Goal: Task Accomplishment & Management: Use online tool/utility

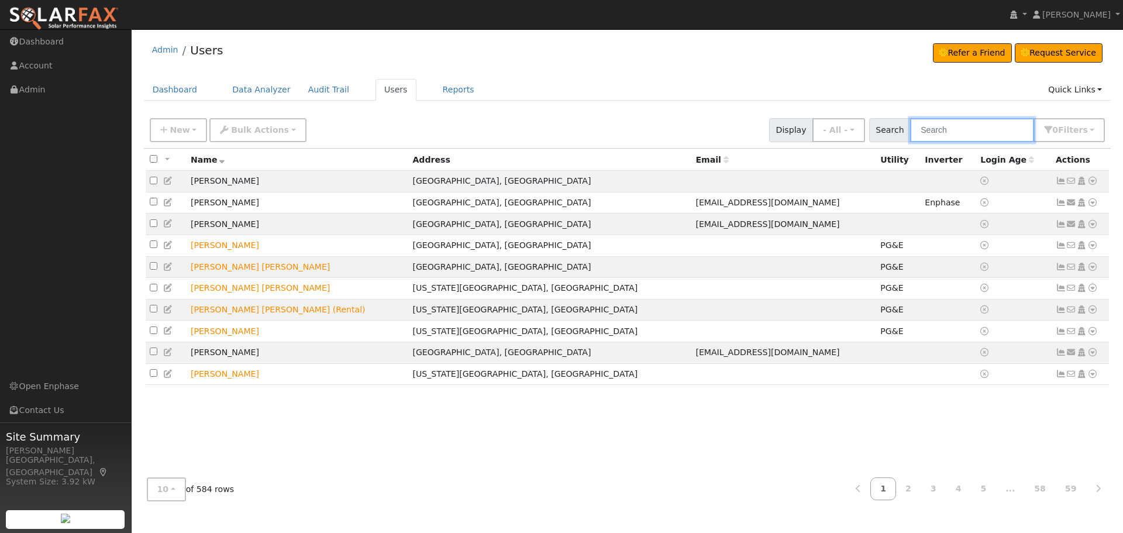
click at [942, 137] on input "text" at bounding box center [972, 130] width 124 height 24
type input "[PERSON_NAME]"
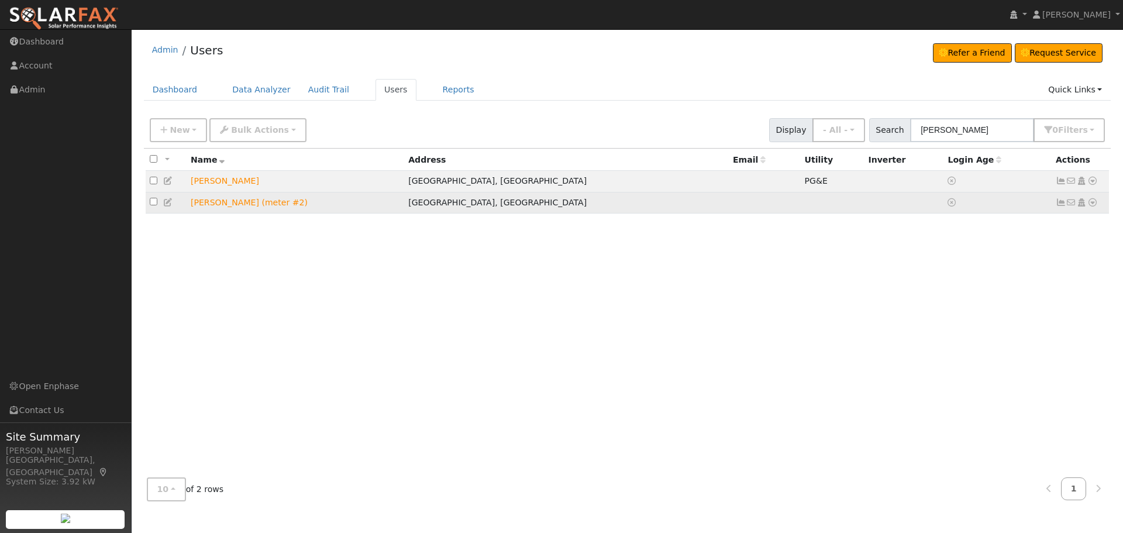
click at [1057, 205] on icon at bounding box center [1061, 202] width 11 height 8
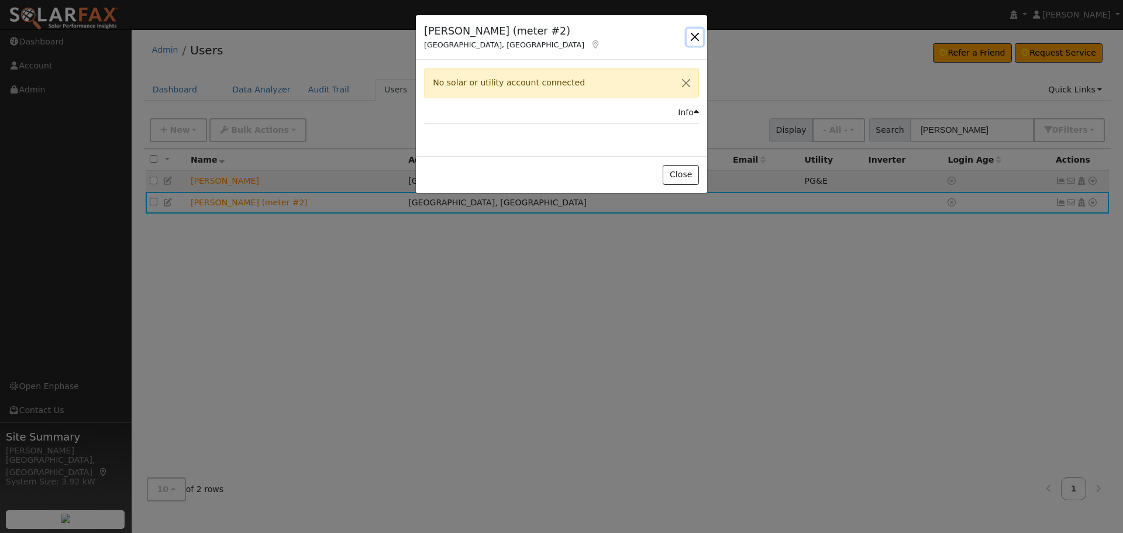
click at [697, 37] on button "button" at bounding box center [695, 37] width 16 height 16
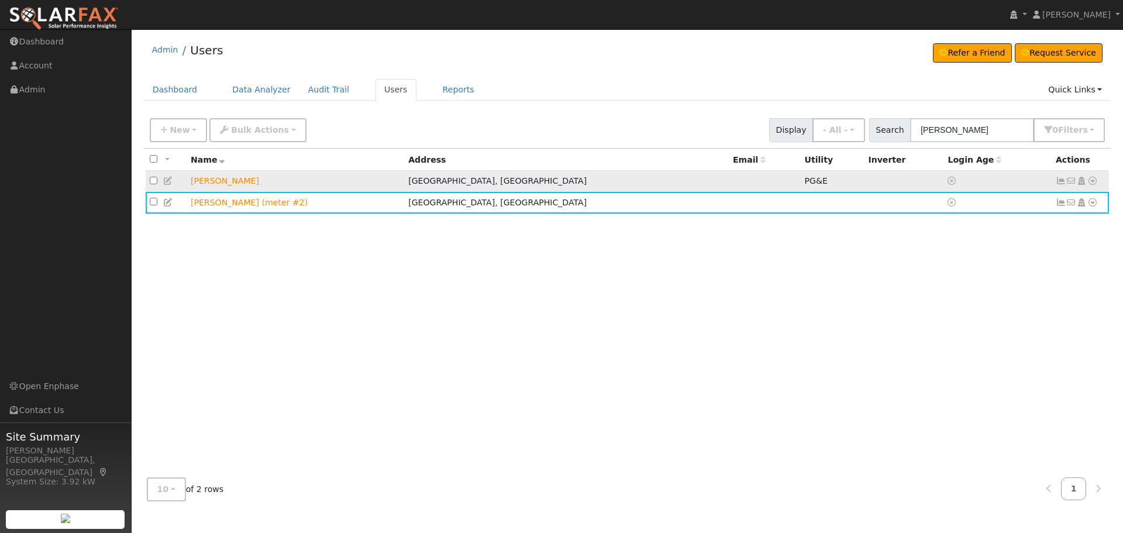
click at [1060, 184] on icon at bounding box center [1061, 181] width 11 height 8
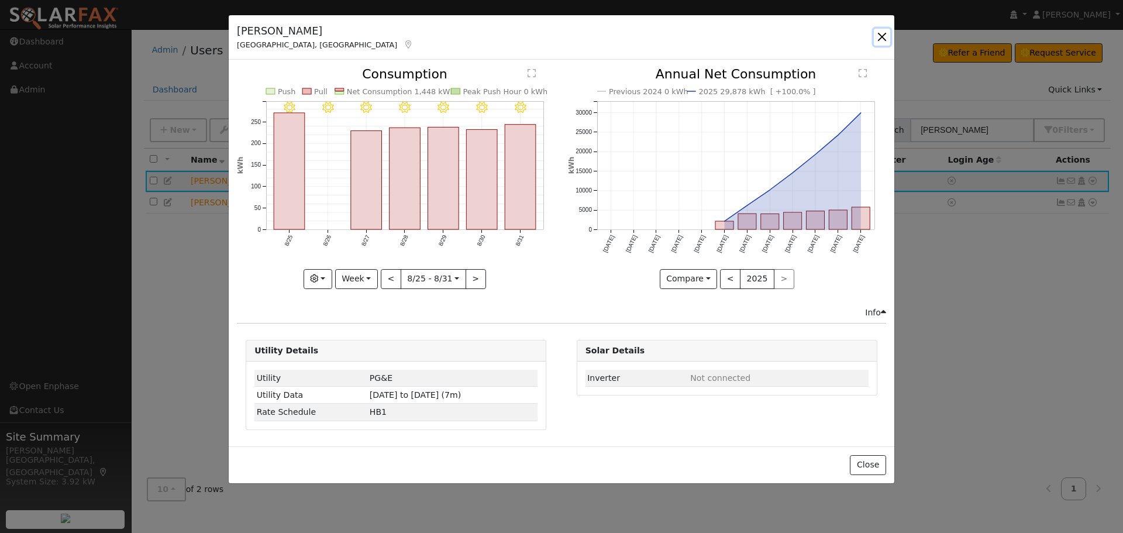
click at [886, 40] on button "button" at bounding box center [882, 37] width 16 height 16
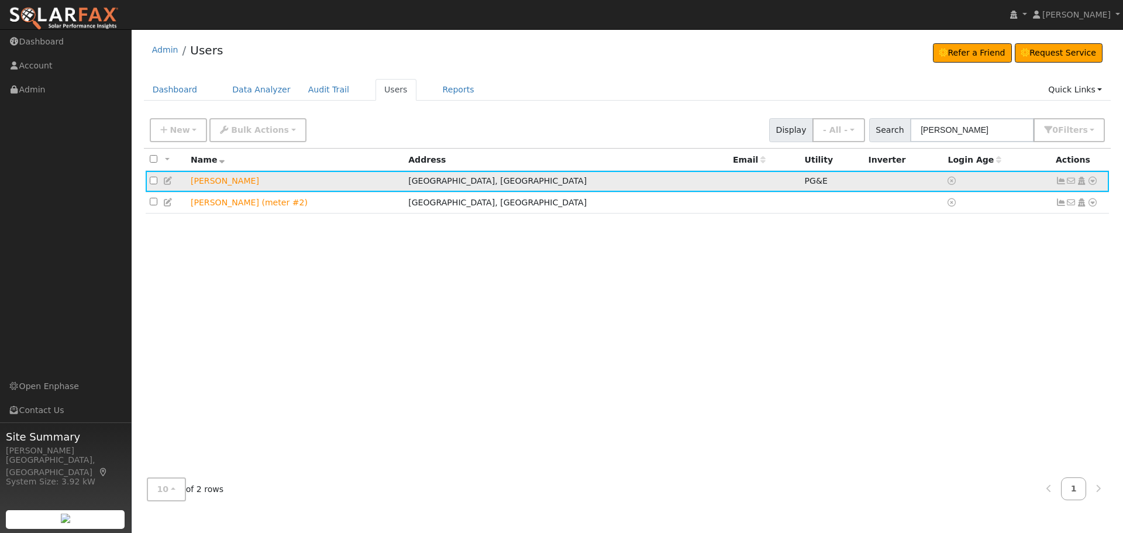
click at [1094, 187] on link at bounding box center [1092, 181] width 11 height 12
click at [972, 269] on link "Solar" at bounding box center [970, 269] width 81 height 16
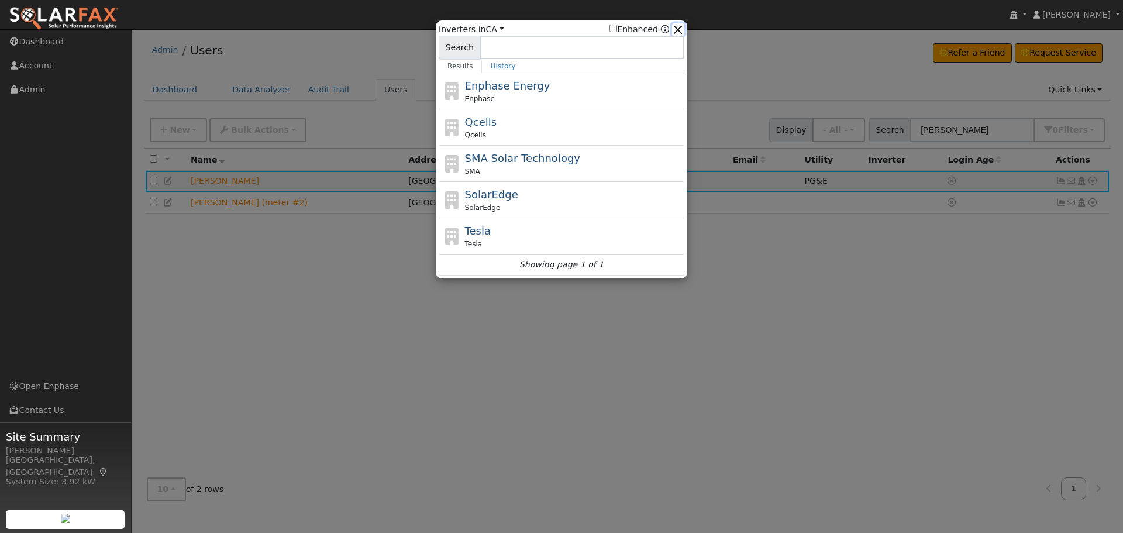
click at [683, 31] on button "button" at bounding box center [678, 29] width 12 height 12
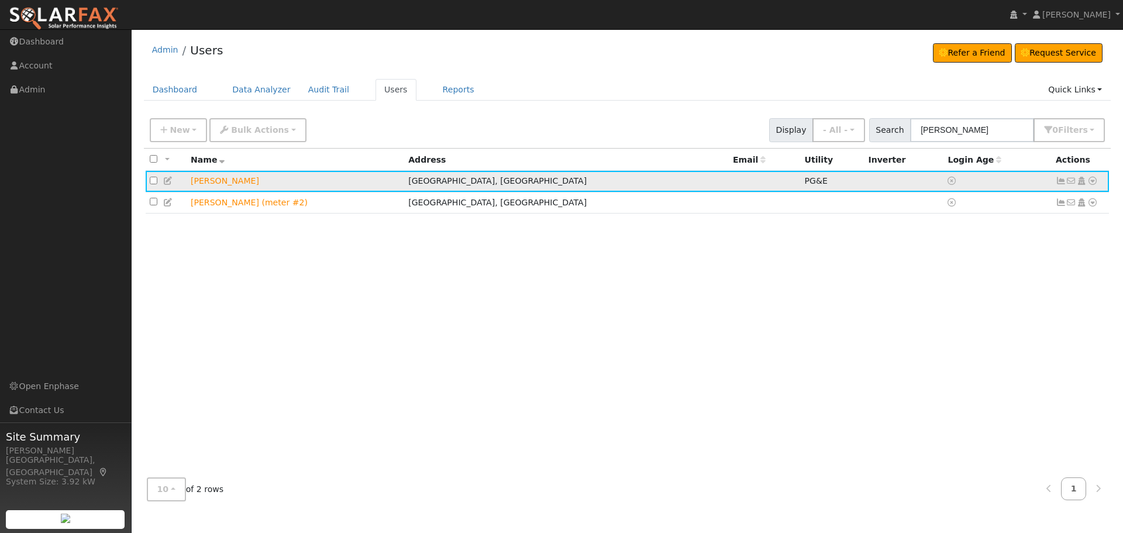
click at [1089, 183] on icon at bounding box center [1092, 181] width 11 height 8
click at [556, 313] on div "All None All on page None on page Name Address Email Utility Inverter Login Age…" at bounding box center [627, 309] width 967 height 320
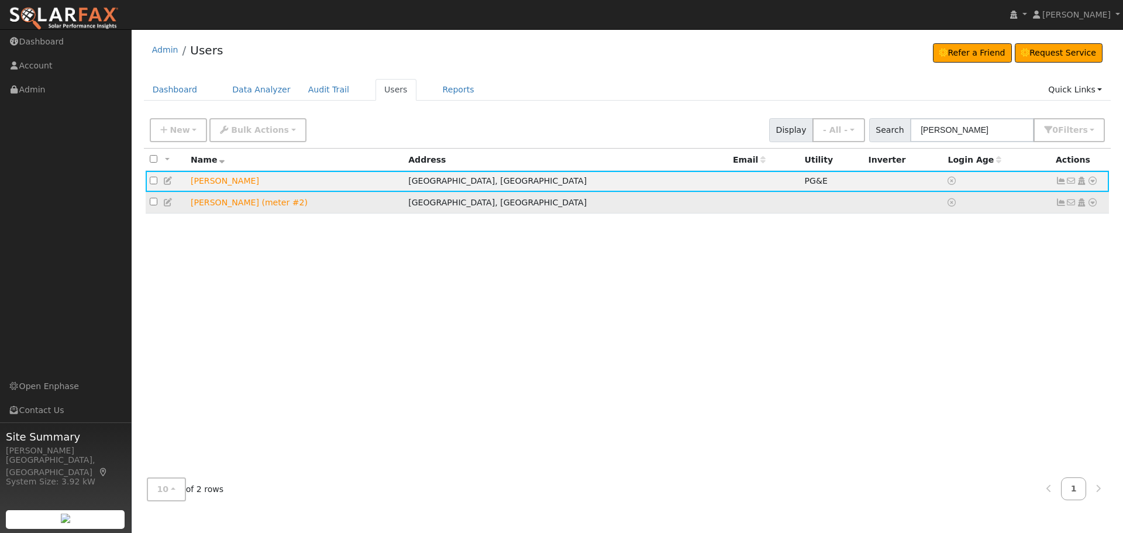
click at [1057, 205] on icon at bounding box center [1061, 202] width 11 height 8
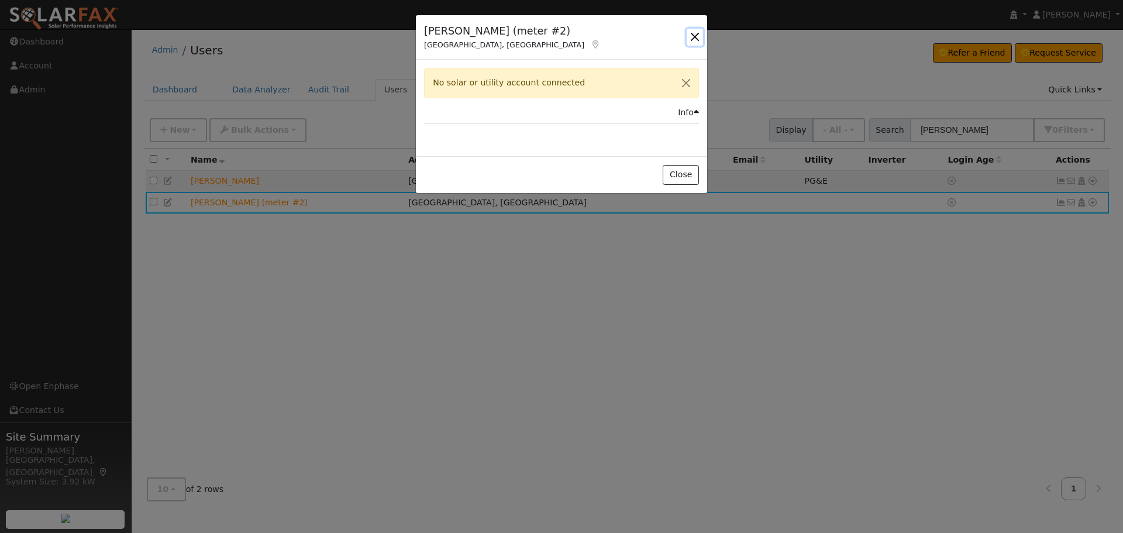
click at [694, 35] on button "button" at bounding box center [695, 37] width 16 height 16
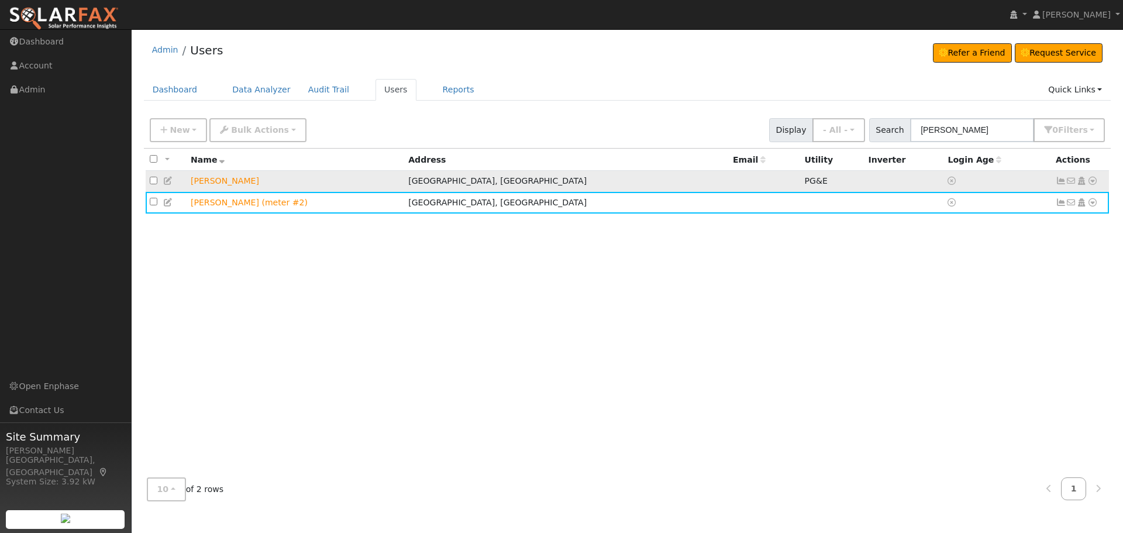
click at [1059, 185] on icon at bounding box center [1061, 181] width 11 height 8
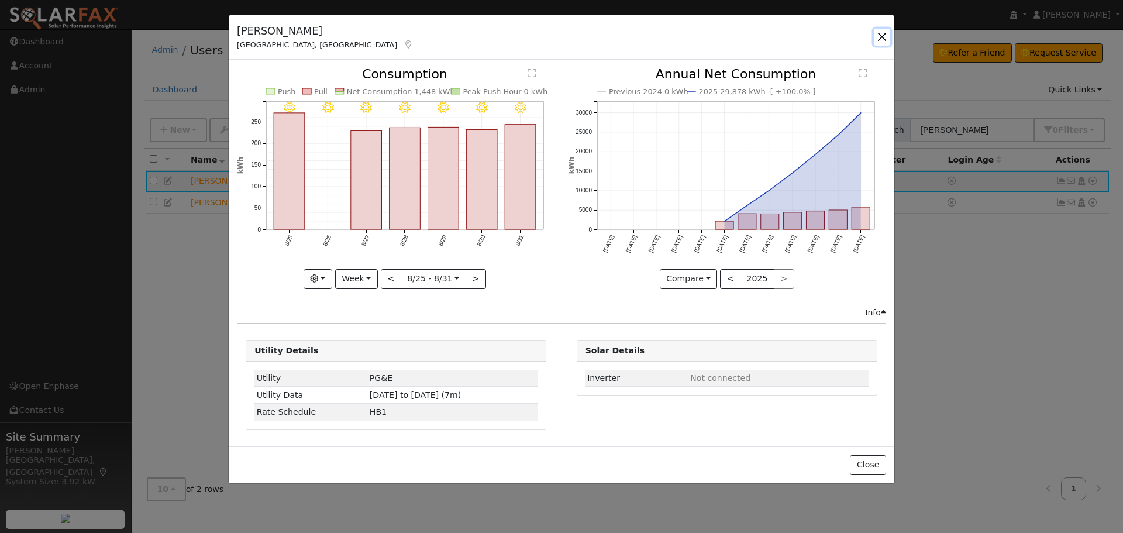
drag, startPoint x: 881, startPoint y: 35, endPoint x: 901, endPoint y: 47, distance: 23.6
click at [883, 35] on button "button" at bounding box center [882, 37] width 16 height 16
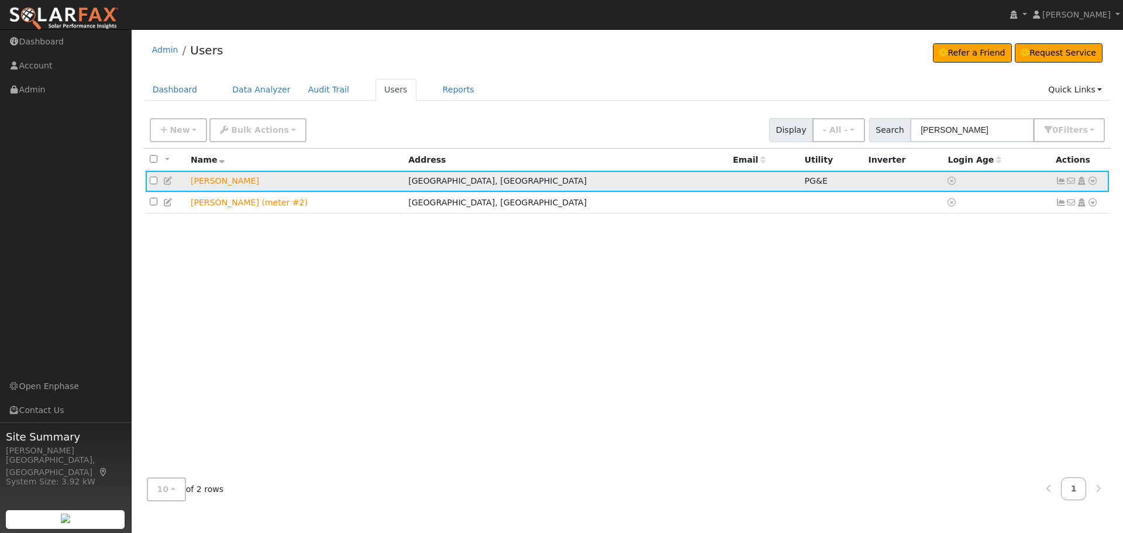
click at [1093, 185] on icon at bounding box center [1092, 181] width 11 height 8
click at [1078, 202] on link "Data Analyzer" at bounding box center [1054, 201] width 85 height 16
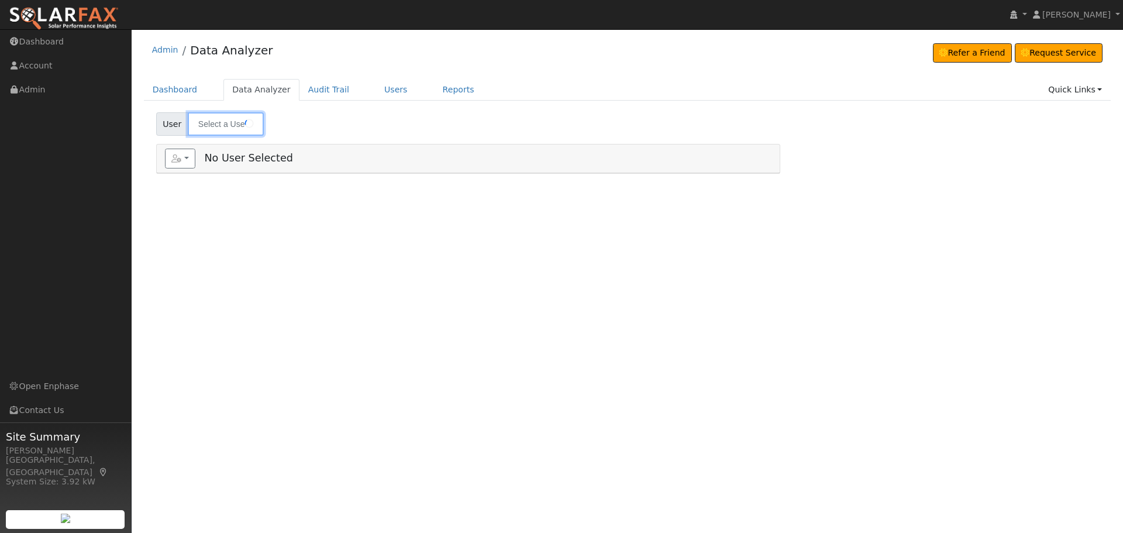
type input "[PERSON_NAME]"
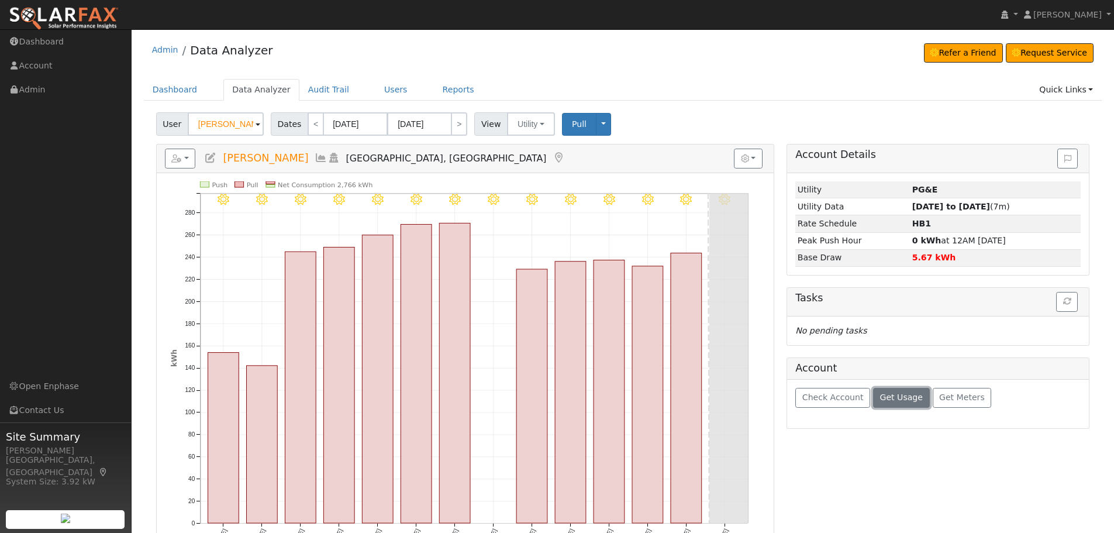
click at [899, 395] on span "Get Usage" at bounding box center [901, 396] width 43 height 9
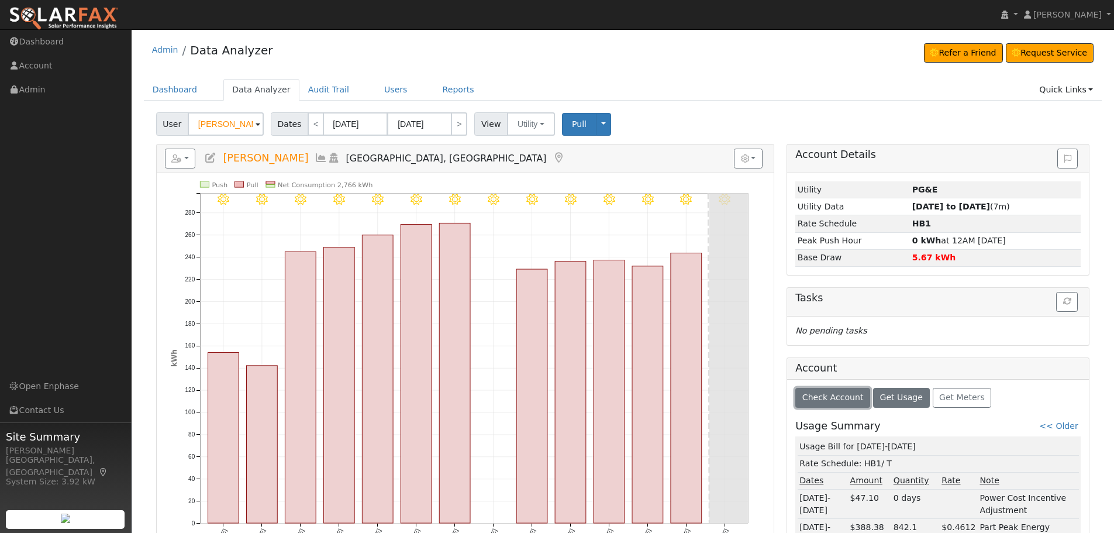
click at [833, 399] on span "Check Account" at bounding box center [832, 396] width 61 height 9
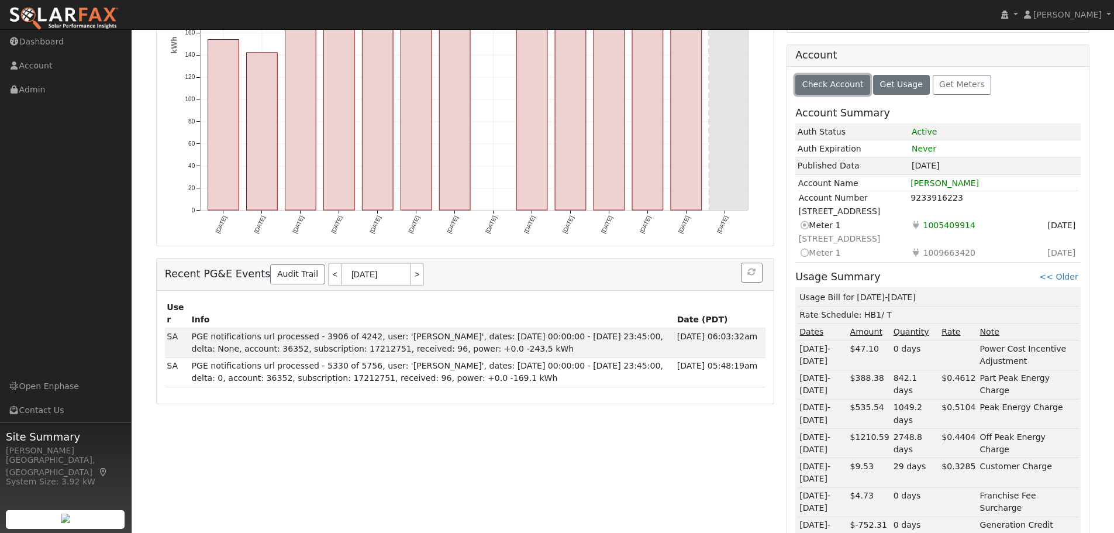
scroll to position [314, 0]
click at [805, 249] on icon at bounding box center [804, 251] width 11 height 12
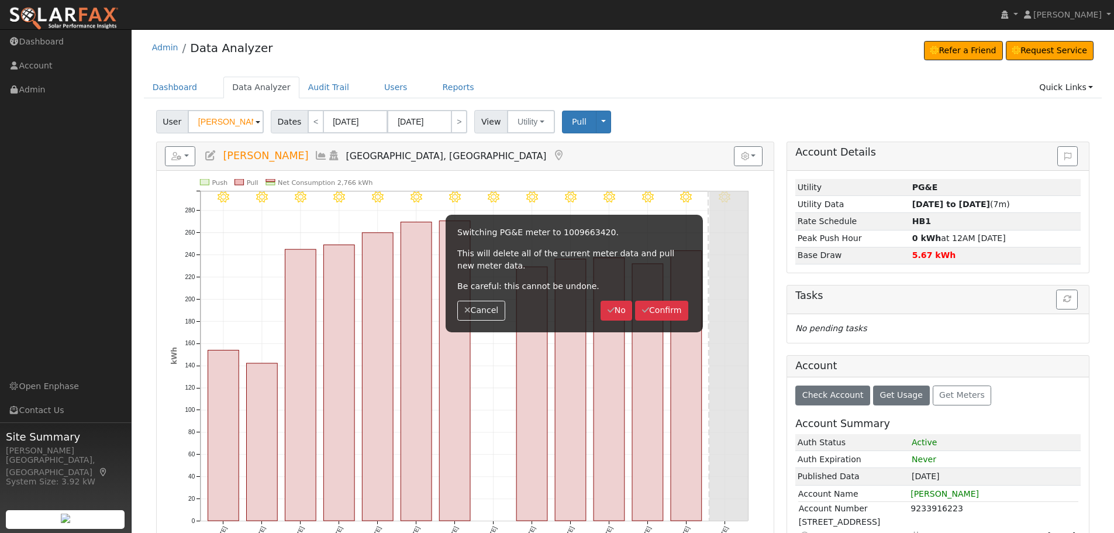
scroll to position [0, 0]
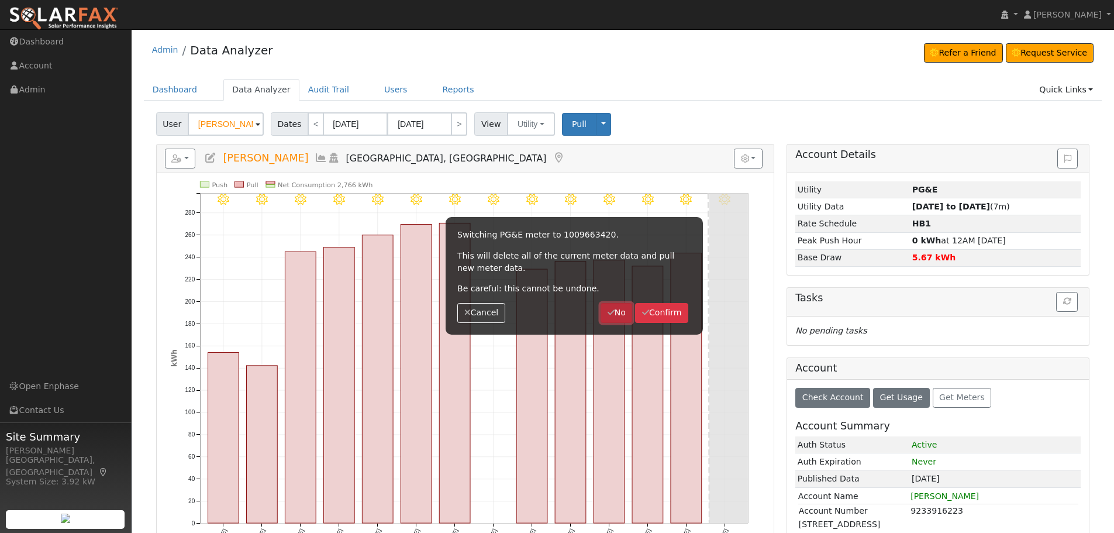
drag, startPoint x: 605, startPoint y: 304, endPoint x: 616, endPoint y: 297, distance: 13.3
click at [606, 302] on div "Switching PG&E meter to 1009663420. This will delete all of the current meter d…" at bounding box center [574, 275] width 257 height 117
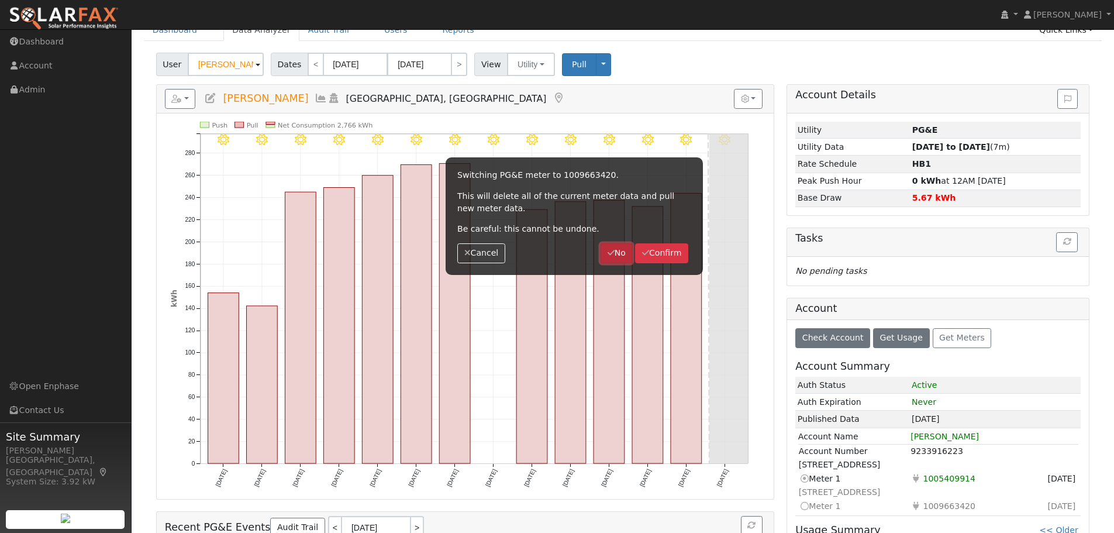
scroll to position [59, 0]
click at [488, 256] on button "Cancel" at bounding box center [481, 254] width 48 height 20
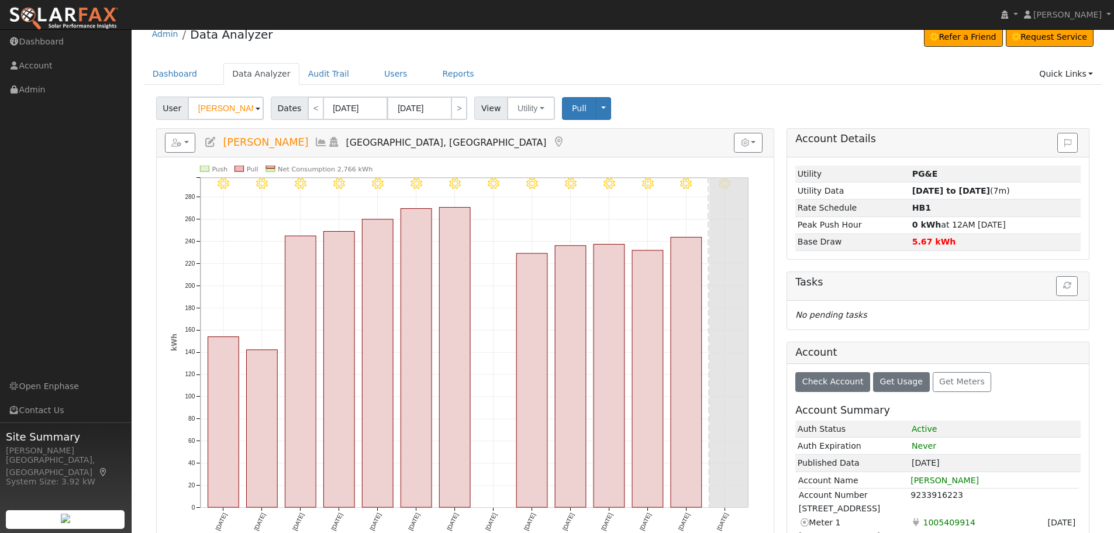
scroll to position [0, 0]
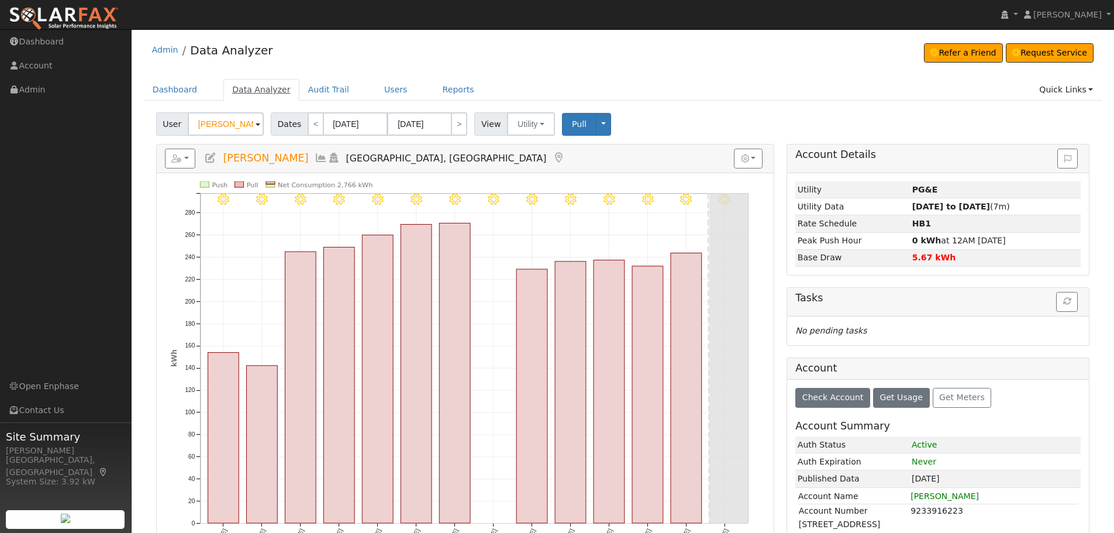
click at [240, 82] on link "Data Analyzer" at bounding box center [261, 90] width 76 height 22
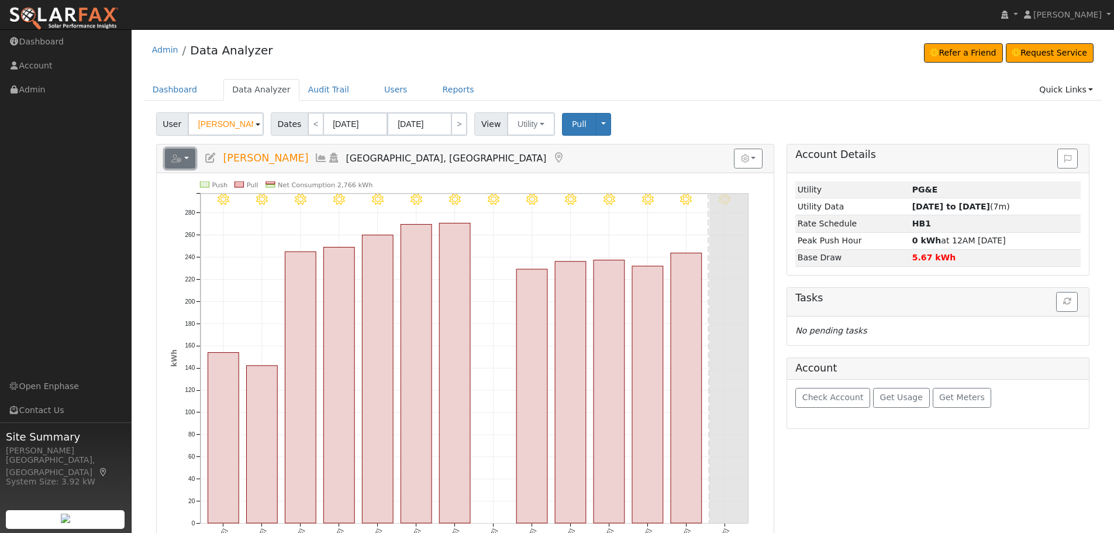
click at [183, 164] on button "button" at bounding box center [180, 159] width 31 height 20
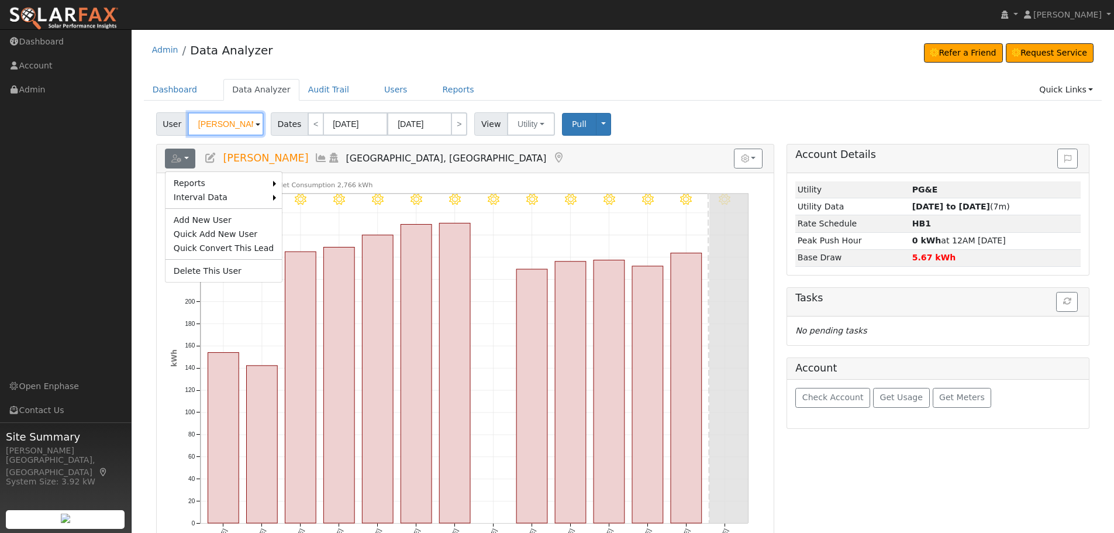
click at [246, 135] on input "[PERSON_NAME]" at bounding box center [226, 123] width 76 height 23
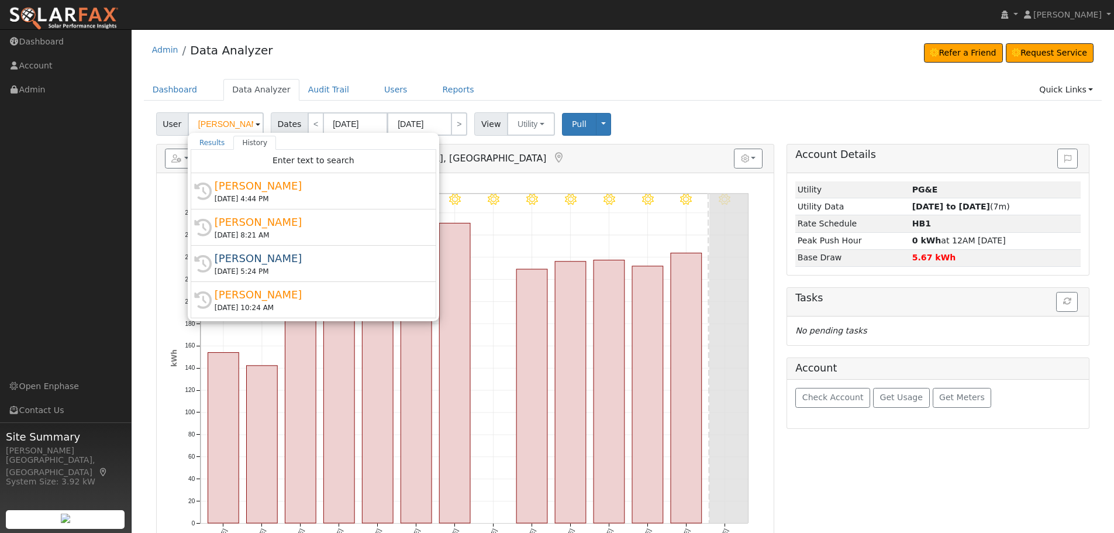
drag, startPoint x: 778, startPoint y: 87, endPoint x: 603, endPoint y: 115, distance: 177.6
click at [777, 88] on ul "Dashboard Data Analyzer Audit Trail Users Reports Quick Links Quick Add Quick C…" at bounding box center [623, 90] width 959 height 22
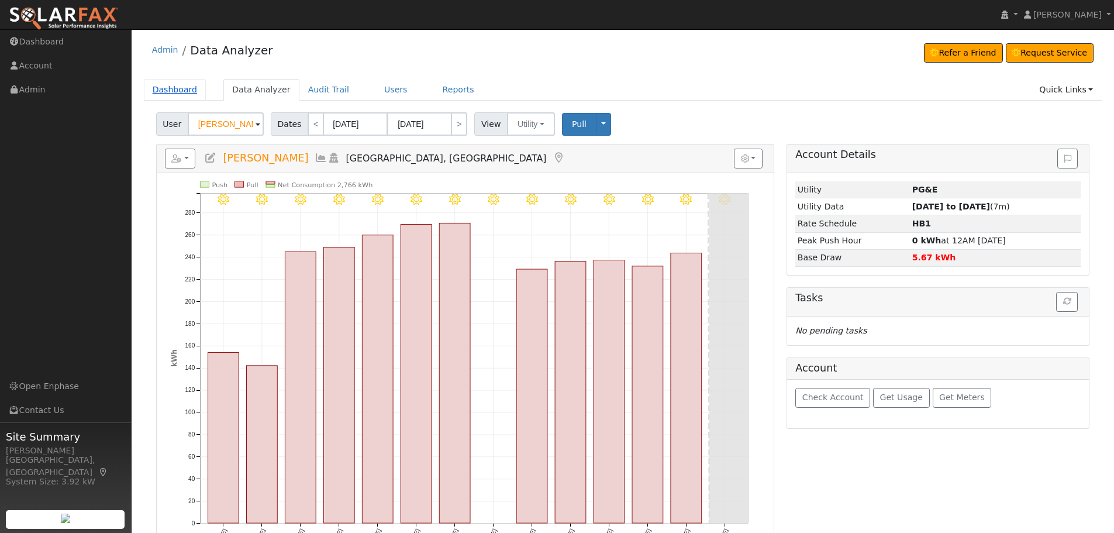
click at [180, 94] on link "Dashboard" at bounding box center [175, 90] width 63 height 22
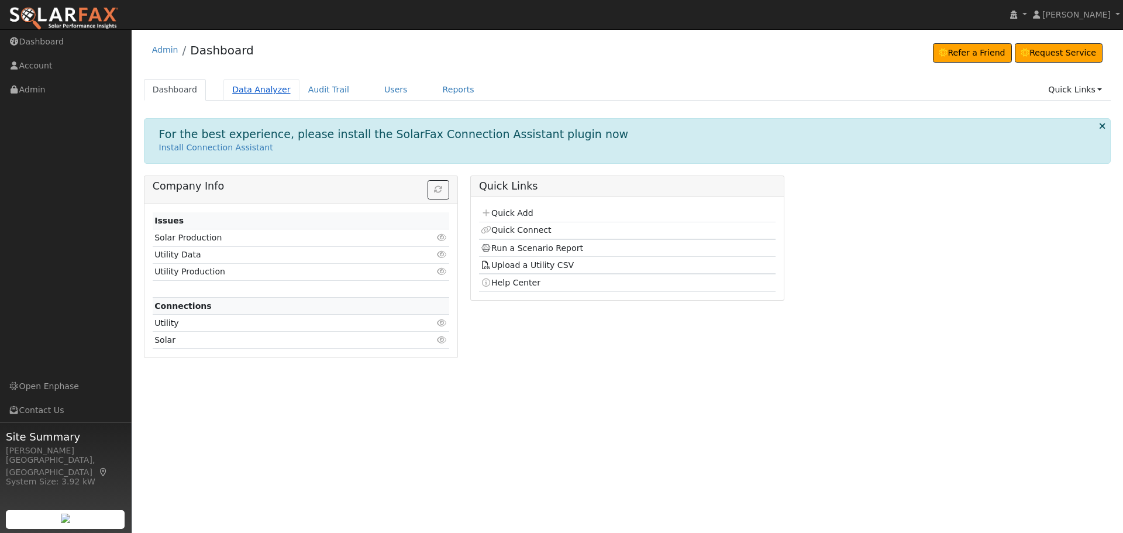
click at [260, 96] on link "Data Analyzer" at bounding box center [261, 90] width 76 height 22
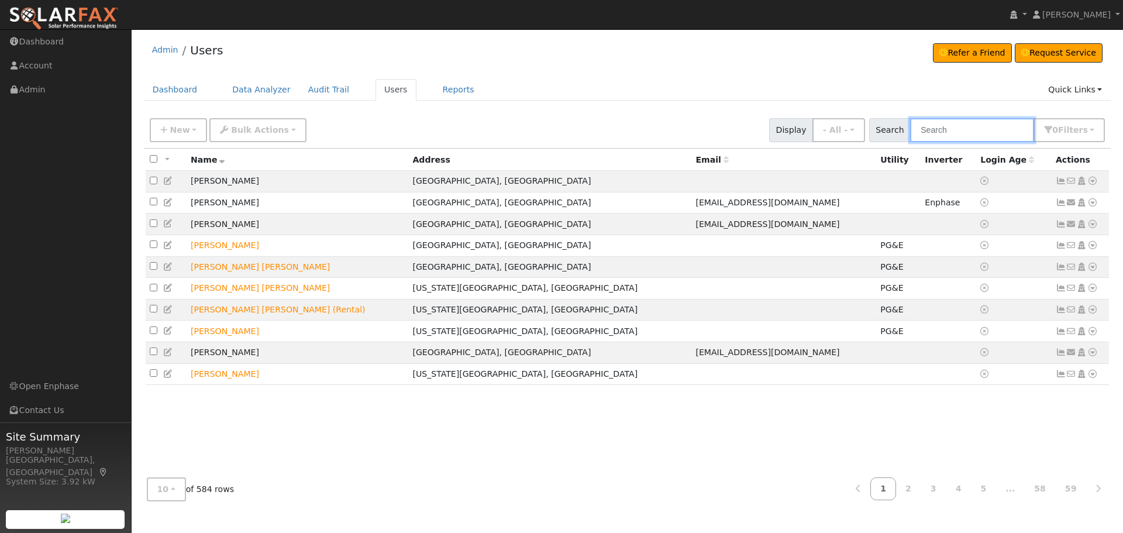
click at [959, 130] on input "text" at bounding box center [972, 130] width 124 height 24
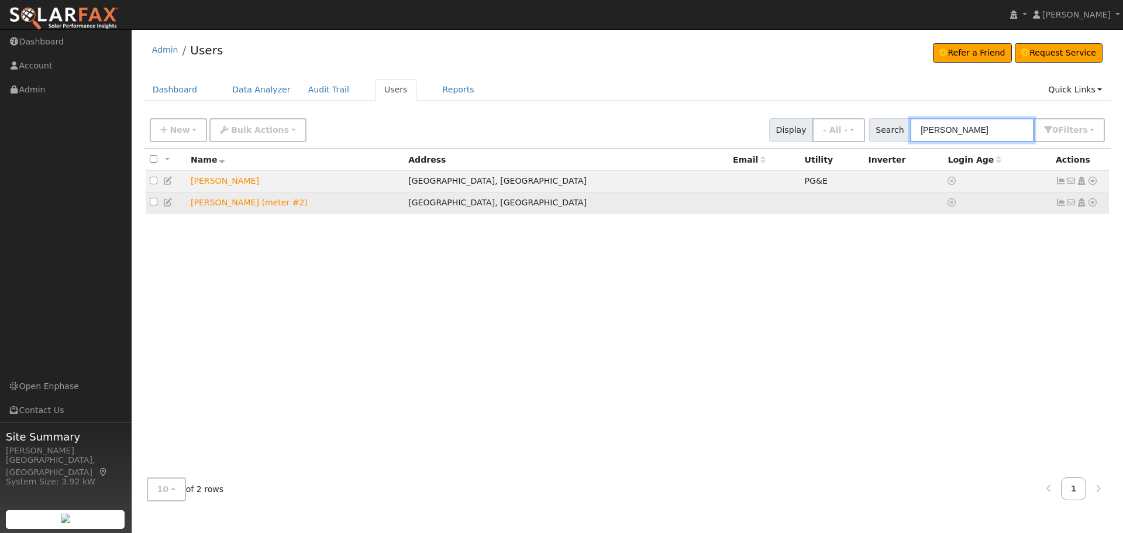
type input "[PERSON_NAME]"
click at [1091, 209] on link at bounding box center [1092, 203] width 11 height 12
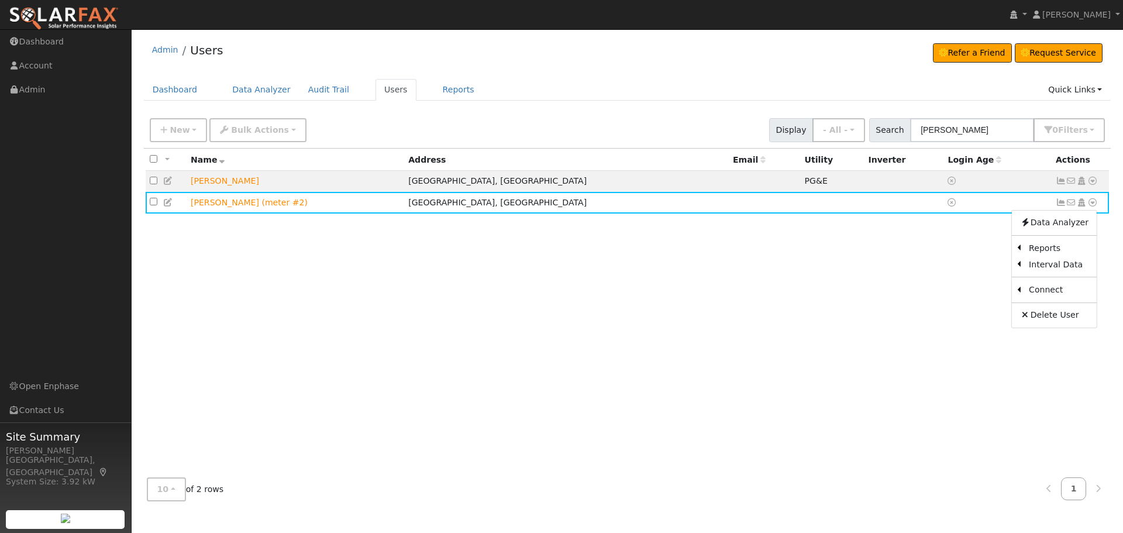
click at [0, 0] on link "Utility" at bounding box center [0, 0] width 0 height 0
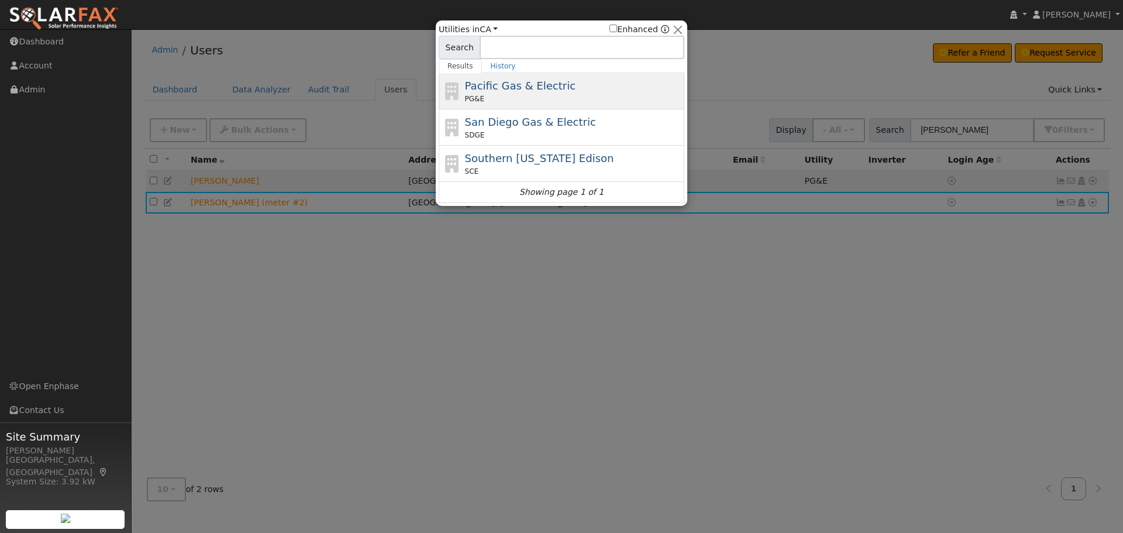
click at [509, 88] on span "Pacific Gas & Electric" at bounding box center [520, 86] width 111 height 12
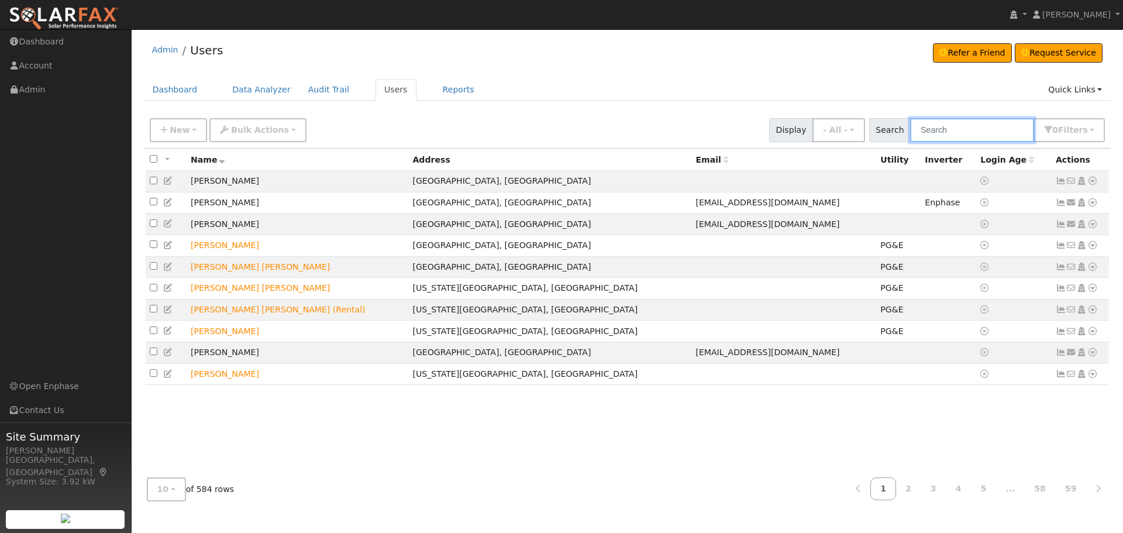
click at [940, 140] on input "text" at bounding box center [972, 130] width 124 height 24
type input "Dodi"
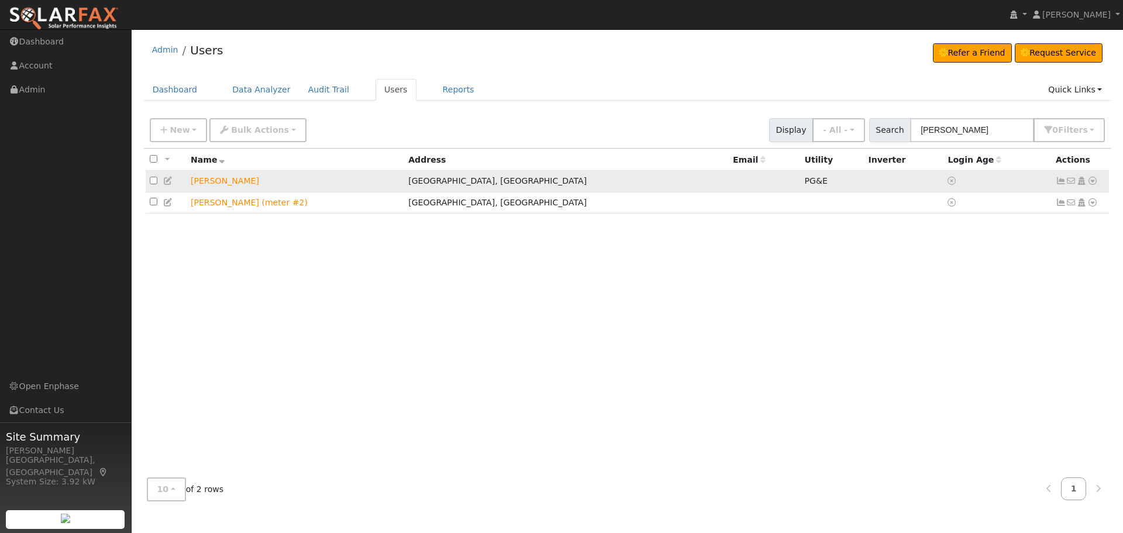
click at [1091, 180] on icon at bounding box center [1092, 181] width 11 height 8
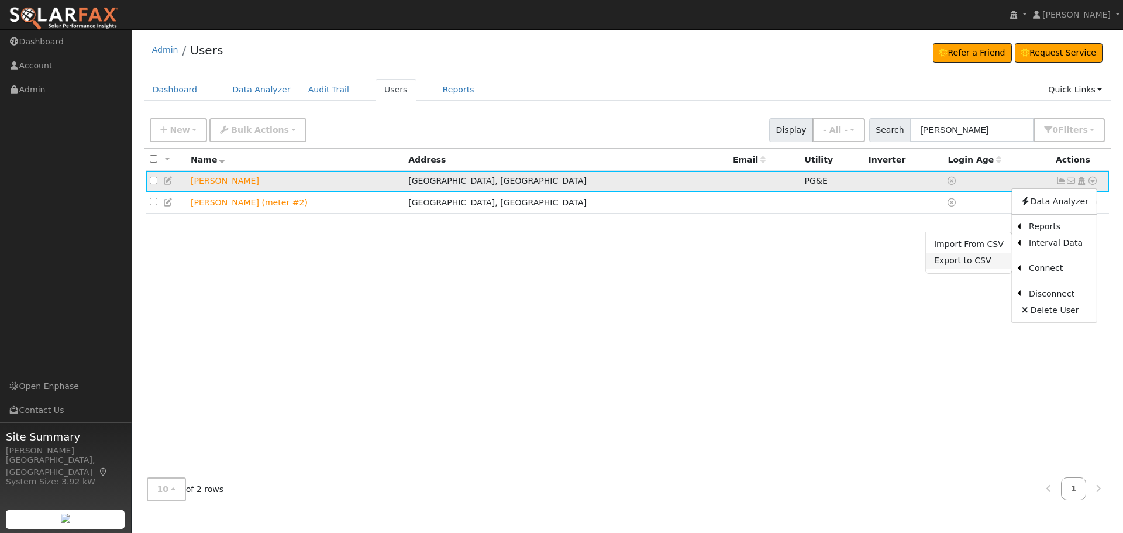
click at [979, 265] on link "Export to CSV" at bounding box center [969, 261] width 86 height 16
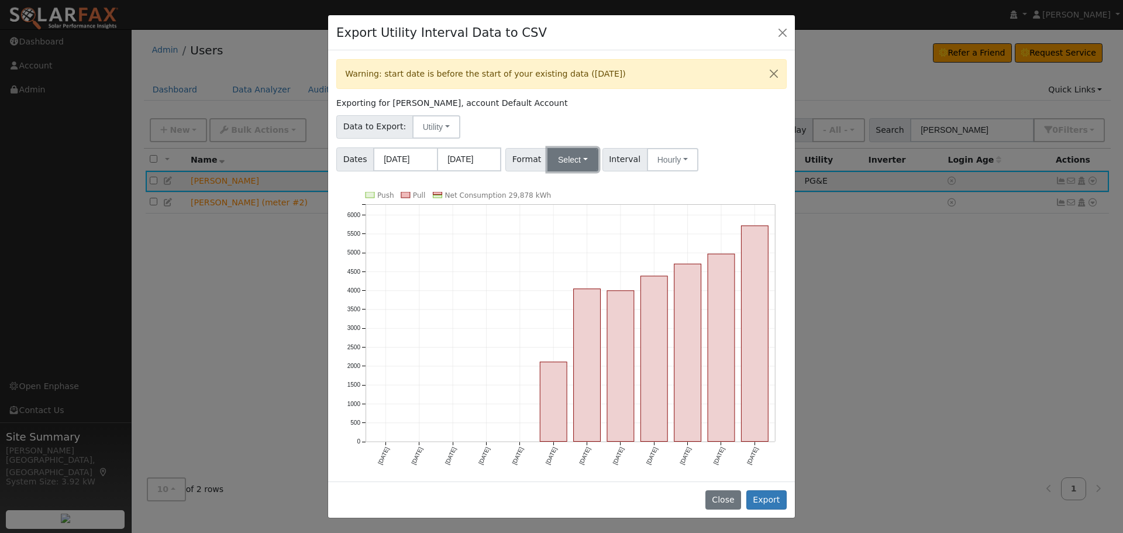
click at [558, 154] on button "Select" at bounding box center [572, 159] width 51 height 23
click at [577, 292] on link "OpenSolar" at bounding box center [586, 292] width 84 height 16
click at [766, 494] on button "Export" at bounding box center [766, 500] width 40 height 20
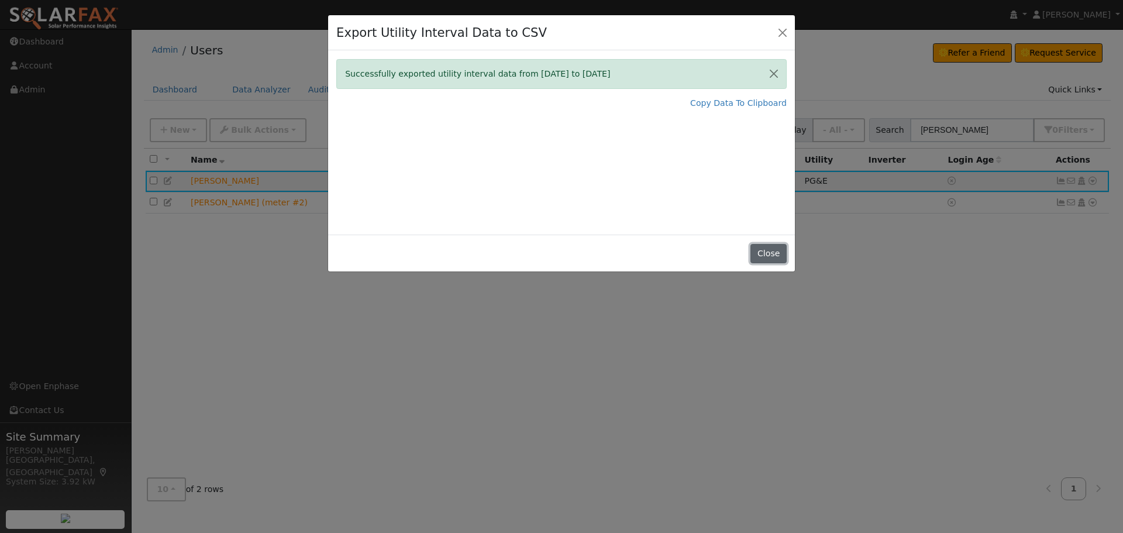
click at [771, 251] on button "Close" at bounding box center [768, 254] width 36 height 20
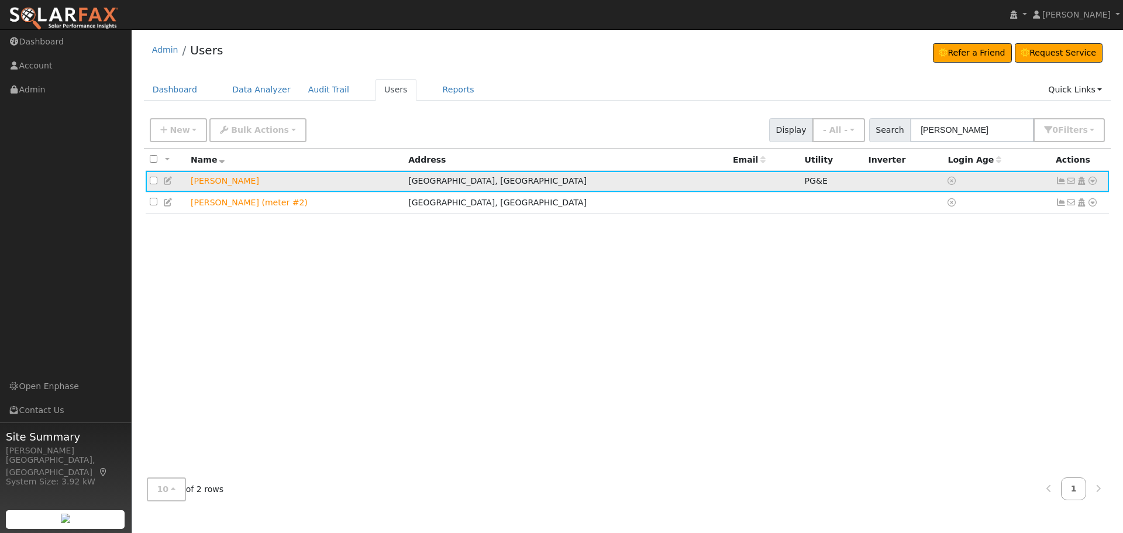
click at [1091, 183] on icon at bounding box center [1092, 181] width 11 height 8
click at [1065, 204] on link "Data Analyzer" at bounding box center [1054, 201] width 85 height 16
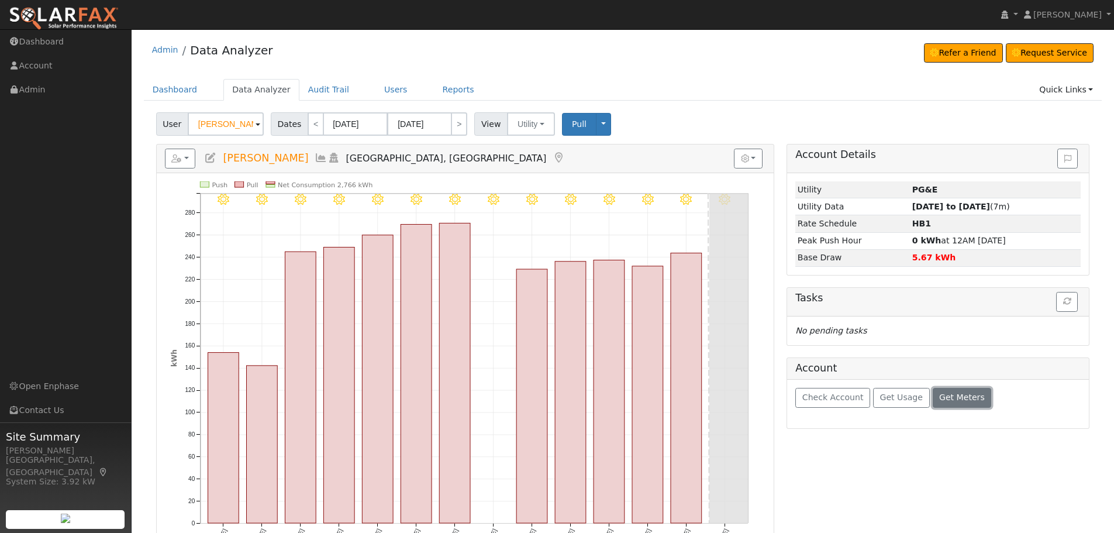
click at [944, 395] on span "Get Meters" at bounding box center [962, 396] width 46 height 9
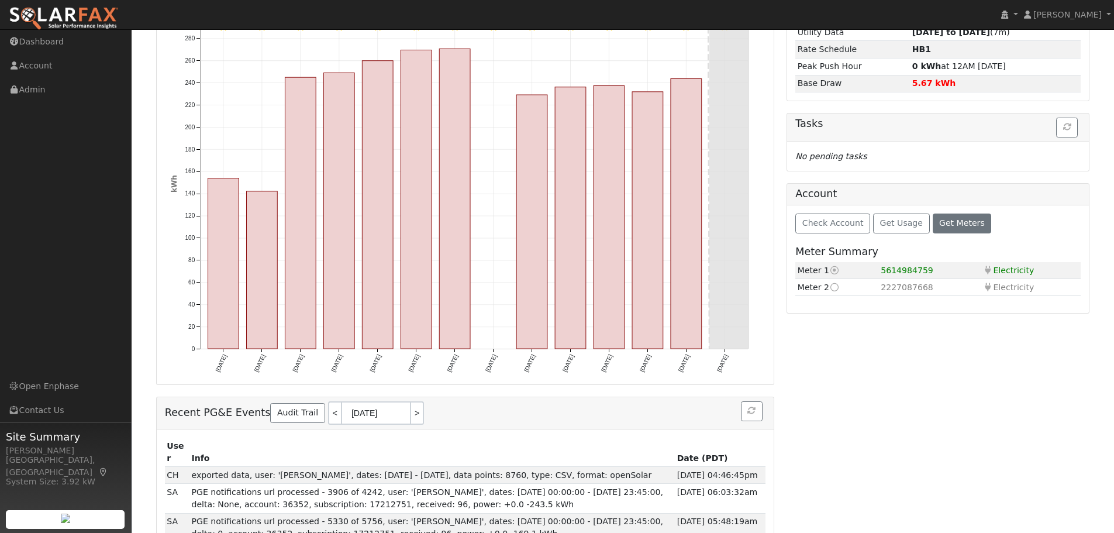
click at [832, 289] on icon at bounding box center [834, 287] width 11 height 8
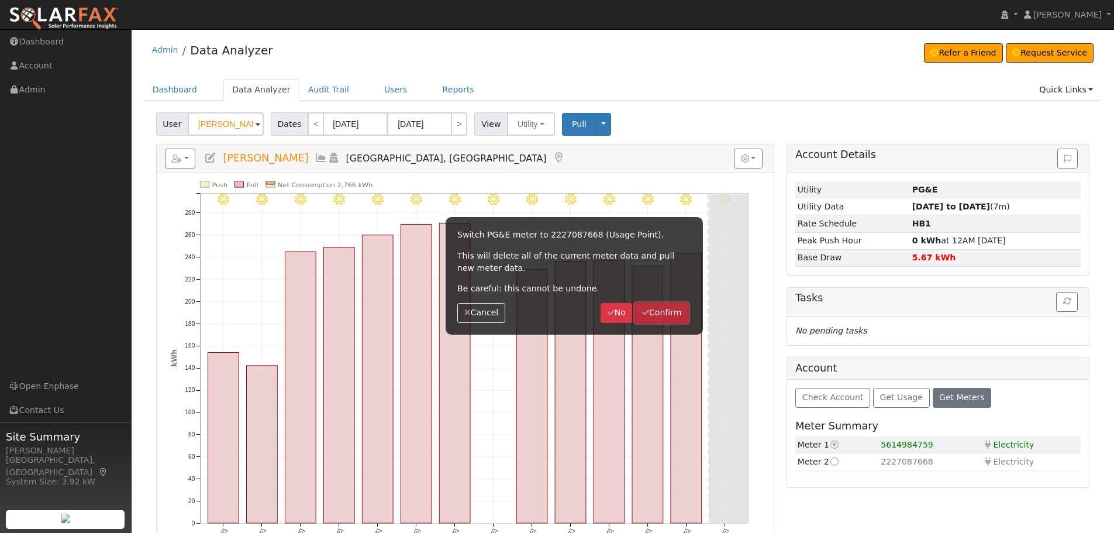
click at [660, 305] on button "Confirm" at bounding box center [661, 313] width 53 height 20
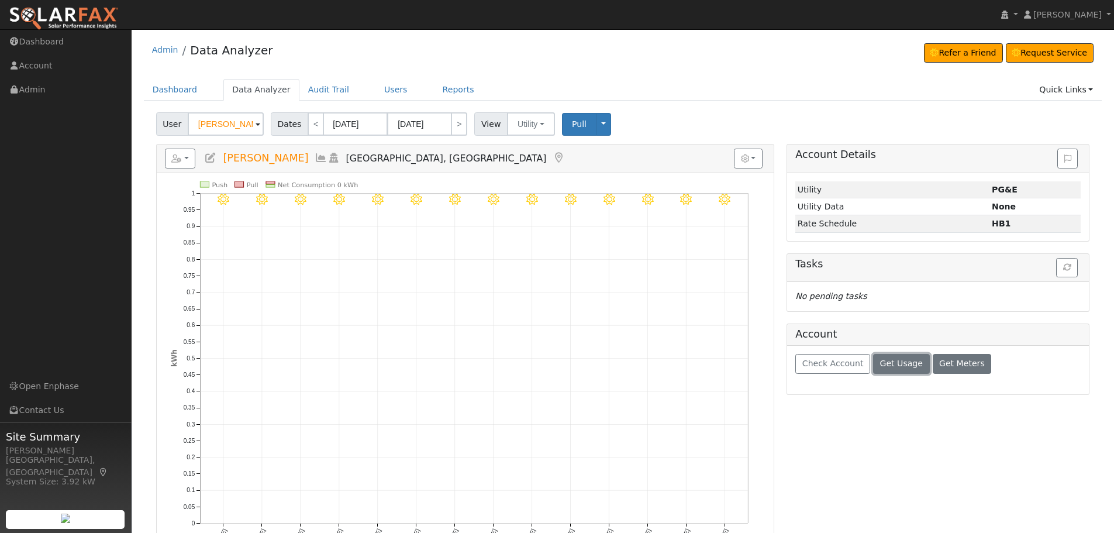
click at [899, 370] on button "Get Usage" at bounding box center [901, 364] width 57 height 20
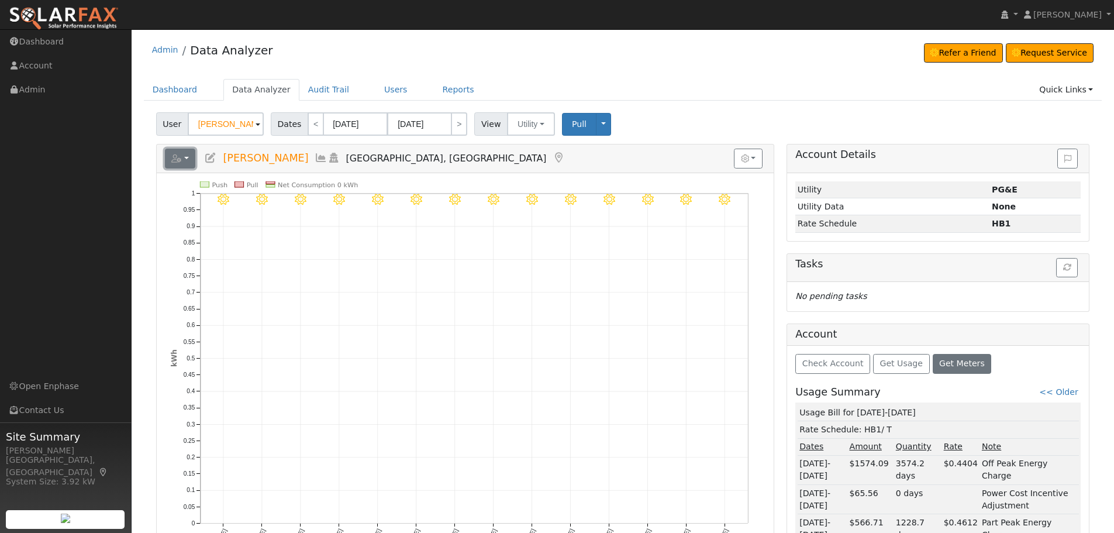
click at [183, 149] on button "button" at bounding box center [180, 159] width 31 height 20
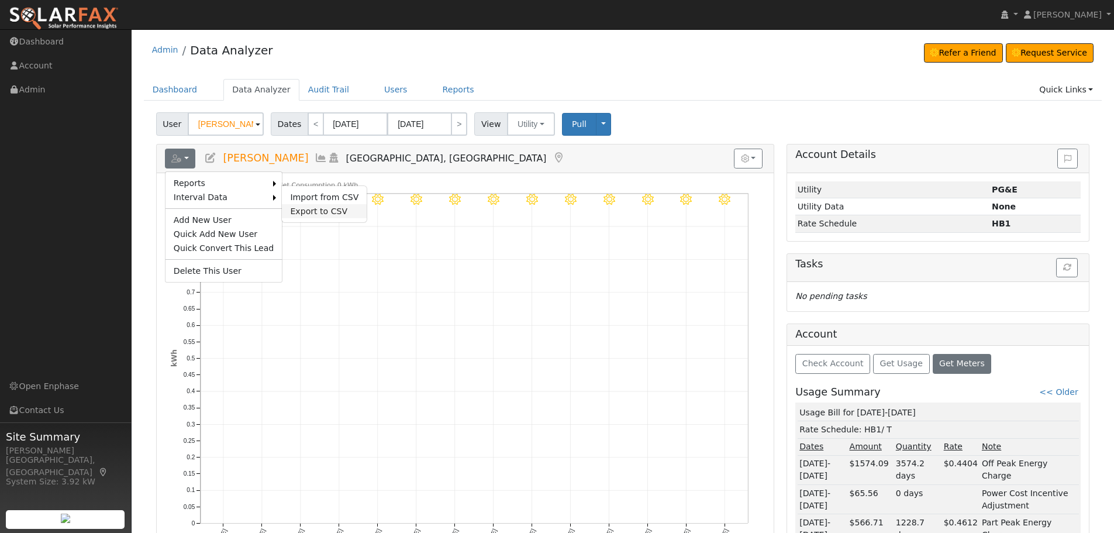
click at [311, 214] on link "Export to CSV" at bounding box center [324, 211] width 85 height 14
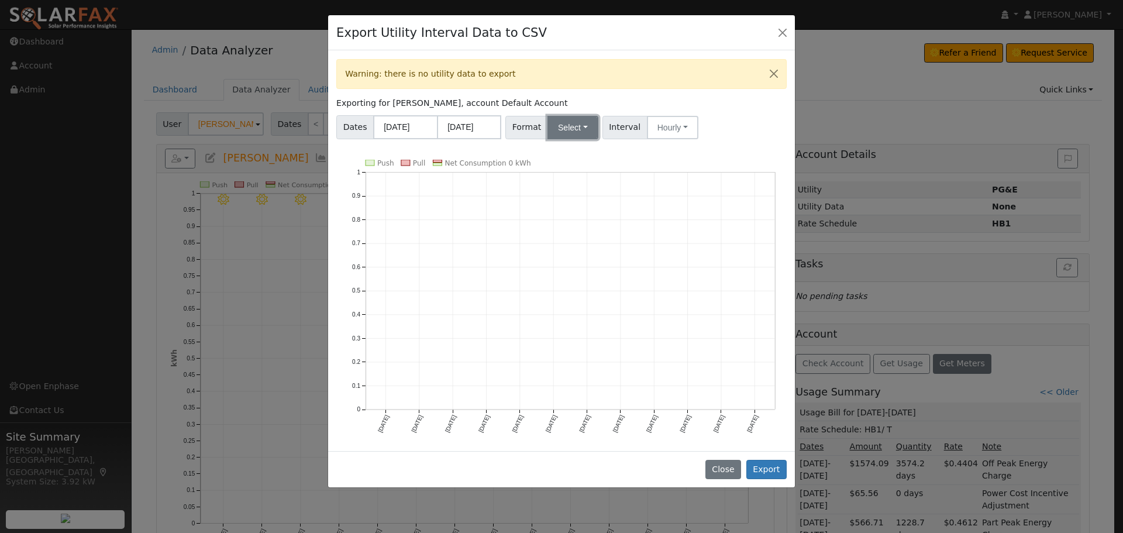
click at [573, 136] on button "Select" at bounding box center [572, 127] width 51 height 23
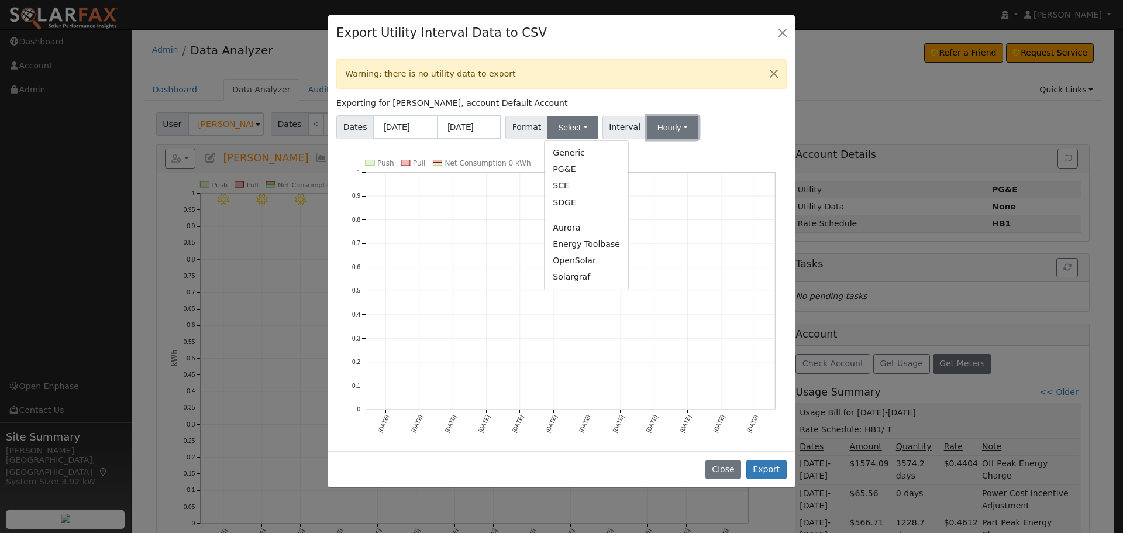
click at [648, 128] on button "Hourly" at bounding box center [672, 127] width 51 height 23
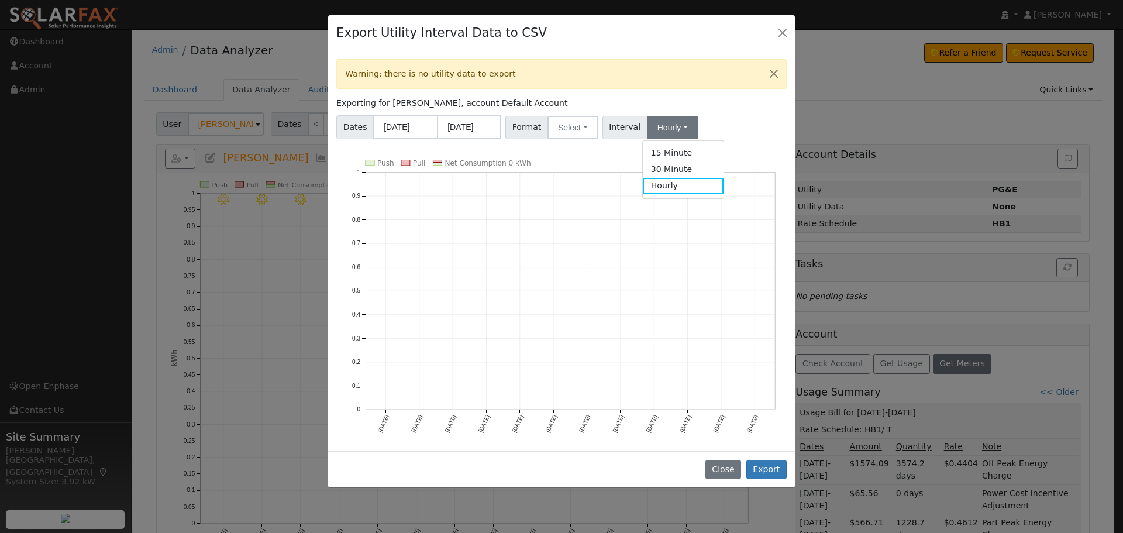
click at [611, 129] on span "Interval" at bounding box center [624, 127] width 45 height 23
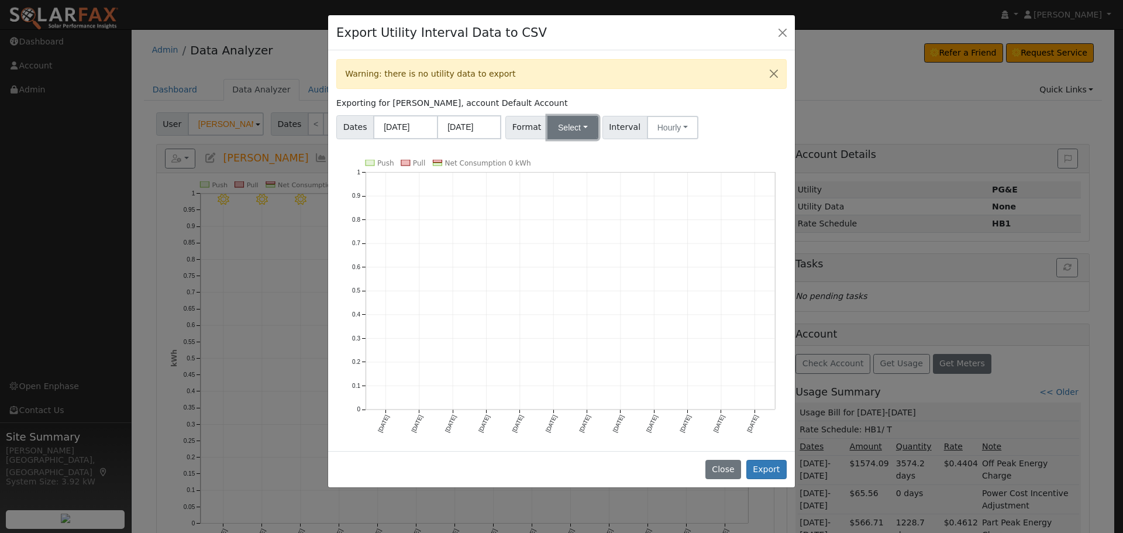
click at [570, 129] on button "Select" at bounding box center [572, 127] width 51 height 23
click at [568, 169] on link "PG&E" at bounding box center [586, 169] width 84 height 16
click at [570, 124] on button "PG&E" at bounding box center [572, 127] width 51 height 23
click at [587, 258] on link "OpenSolar" at bounding box center [586, 260] width 84 height 16
click at [733, 461] on button "Close" at bounding box center [723, 470] width 36 height 20
